Goal: Find specific page/section: Find specific page/section

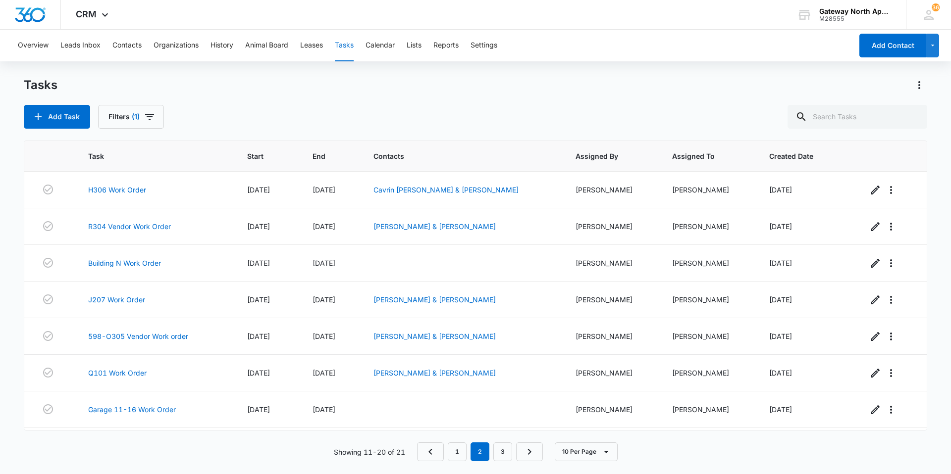
scroll to position [107, 0]
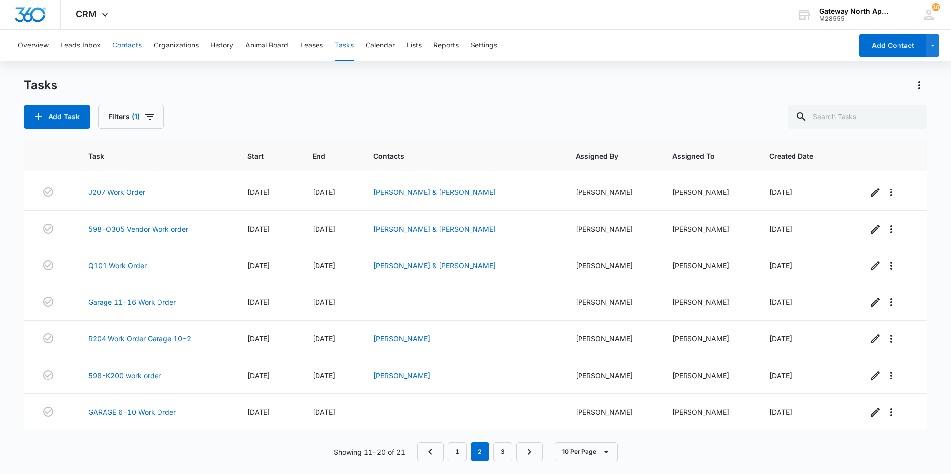
click at [117, 49] on button "Contacts" at bounding box center [126, 46] width 29 height 32
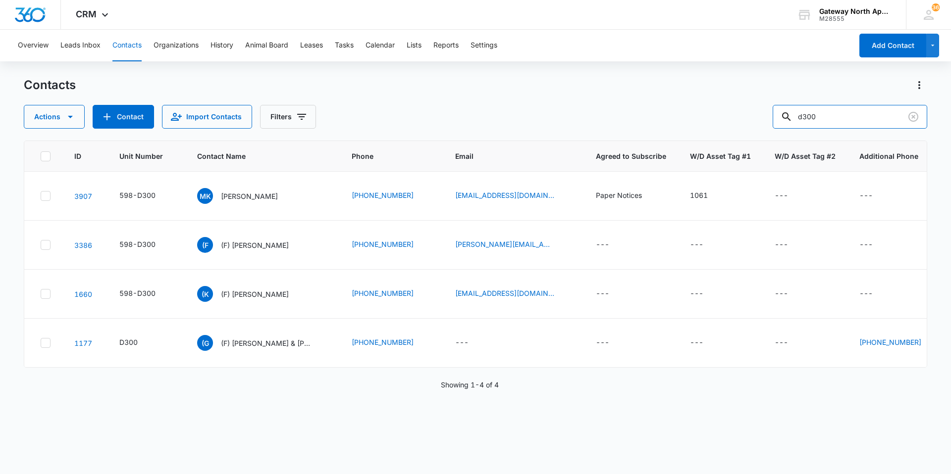
drag, startPoint x: 855, startPoint y: 123, endPoint x: 611, endPoint y: 124, distance: 244.1
click at [611, 124] on div "Actions Contact Import Contacts Filters d300" at bounding box center [475, 117] width 903 height 24
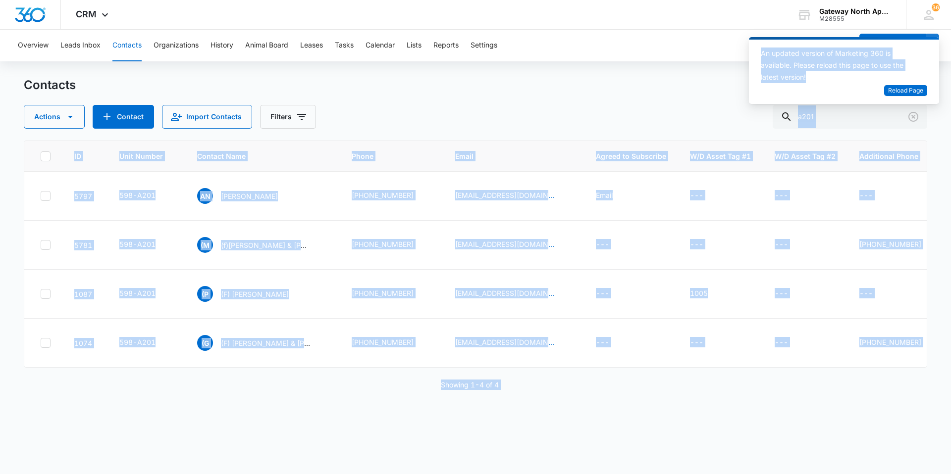
drag, startPoint x: 835, startPoint y: 110, endPoint x: 765, endPoint y: 115, distance: 70.0
click at [765, 115] on body "CRM Apps Reputation Websites Forms CRM Email Social Content Ads Intelligence Fi…" at bounding box center [475, 237] width 951 height 474
drag, startPoint x: 765, startPoint y: 115, endPoint x: 771, endPoint y: 113, distance: 6.6
click at [771, 113] on div "Actions Contact Import Contacts Filters a201" at bounding box center [475, 117] width 903 height 24
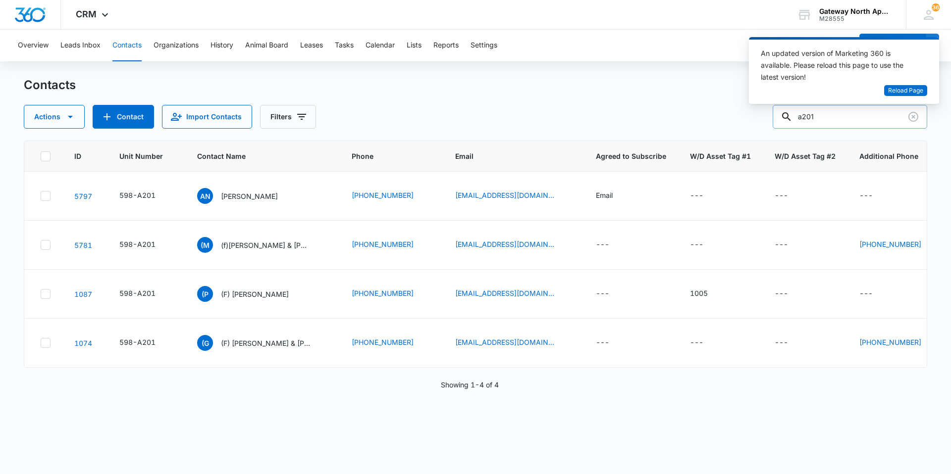
click at [833, 116] on input "a201" at bounding box center [849, 117] width 154 height 24
type input "a"
type input "b101"
